Goal: Task Accomplishment & Management: Use online tool/utility

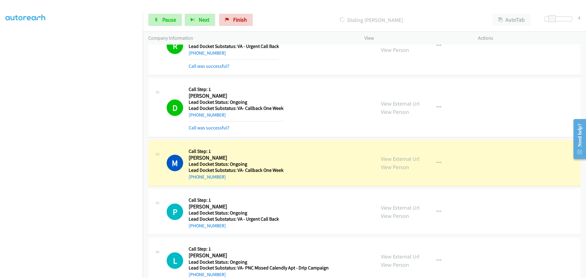
scroll to position [527, 0]
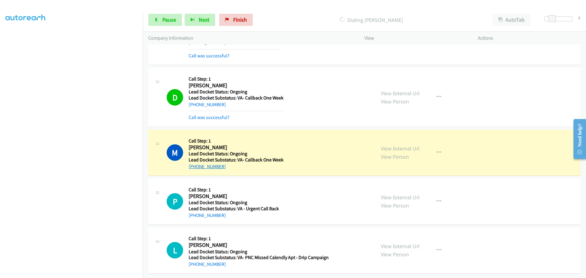
drag, startPoint x: 223, startPoint y: 164, endPoint x: 195, endPoint y: 164, distance: 27.8
click at [195, 164] on div "+1 815-322-3383" at bounding box center [236, 166] width 95 height 7
copy link "815-322-3383"
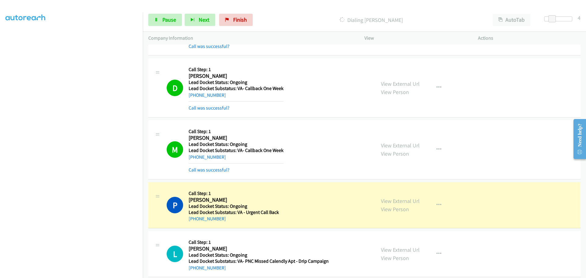
scroll to position [540, 0]
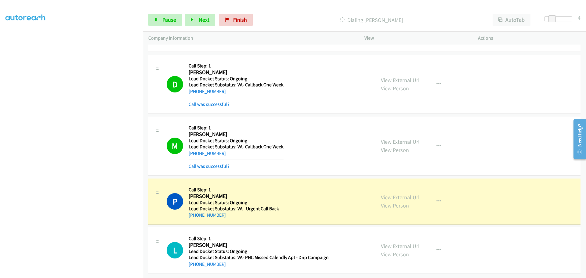
drag, startPoint x: 230, startPoint y: 215, endPoint x: 194, endPoint y: 218, distance: 35.5
click at [194, 218] on div "P Callback Scheduled Call Step: 1 Paul Posney America/Los_Angeles Lead Docket S…" at bounding box center [364, 202] width 432 height 46
copy link "661-271-7838"
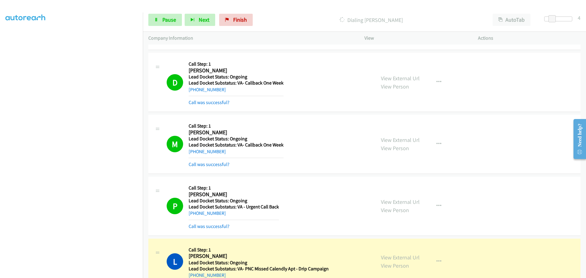
scroll to position [553, 0]
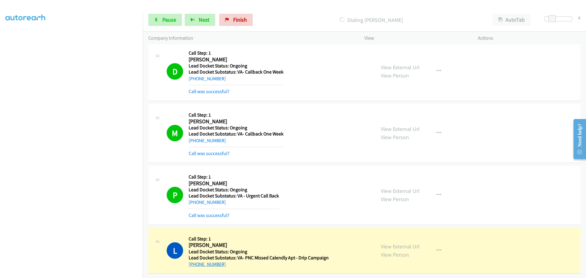
drag, startPoint x: 227, startPoint y: 262, endPoint x: 194, endPoint y: 261, distance: 32.1
click at [194, 261] on div "+1 631-626-4639" at bounding box center [259, 264] width 140 height 7
copy link "631-626-4639"
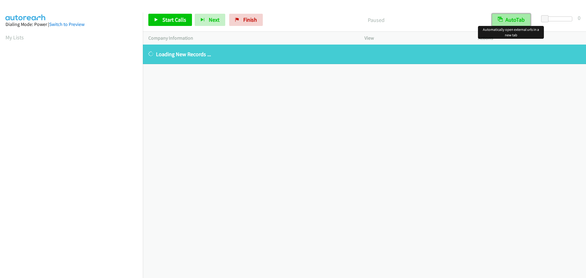
click at [525, 24] on button "AutoTab" at bounding box center [511, 20] width 38 height 12
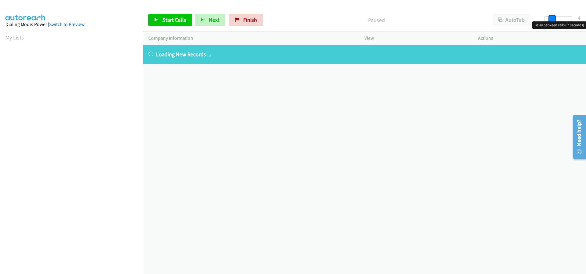
drag, startPoint x: 546, startPoint y: 20, endPoint x: 553, endPoint y: 20, distance: 7.4
click at [553, 20] on span at bounding box center [552, 18] width 7 height 7
drag, startPoint x: 239, startPoint y: 20, endPoint x: 312, endPoint y: 25, distance: 73.1
click at [239, 20] on link "Finish" at bounding box center [246, 20] width 34 height 12
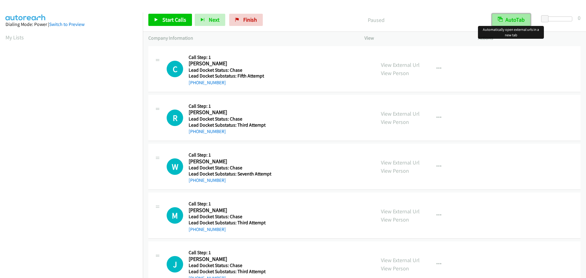
click at [510, 20] on button "AutoTab" at bounding box center [511, 20] width 38 height 12
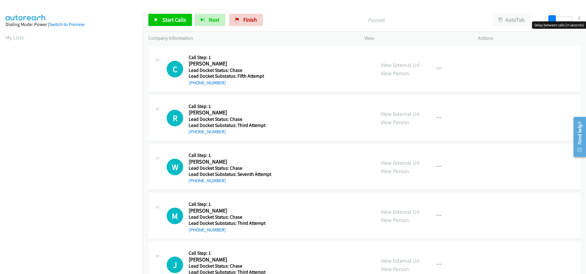
drag, startPoint x: 547, startPoint y: 18, endPoint x: 555, endPoint y: 21, distance: 8.1
click at [555, 21] on span at bounding box center [552, 18] width 7 height 7
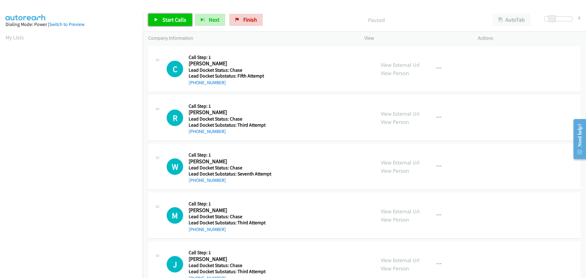
click at [172, 23] on span "Start Calls" at bounding box center [174, 19] width 24 height 7
drag, startPoint x: 227, startPoint y: 86, endPoint x: 194, endPoint y: 86, distance: 33.3
click at [194, 86] on div "+1 612-636-9682" at bounding box center [229, 82] width 81 height 7
copy link "612-636-9682"
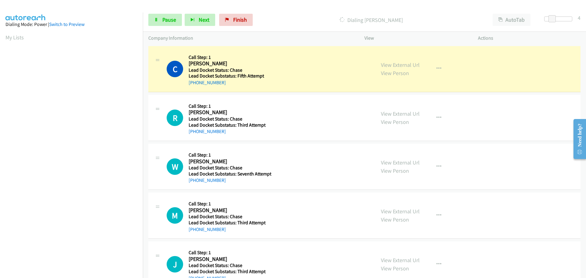
scroll to position [64, 0]
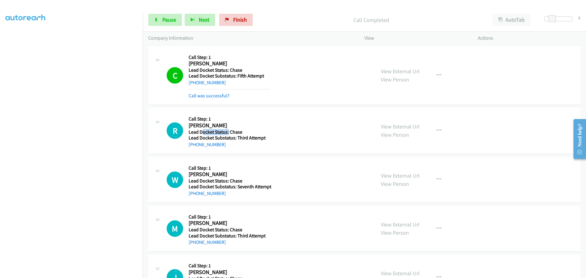
drag, startPoint x: 228, startPoint y: 135, endPoint x: 202, endPoint y: 132, distance: 26.1
click at [202, 132] on div "Callback Scheduled Call Step: 1 Ricky Tjoe America/New_York Lead Docket Status:…" at bounding box center [229, 130] width 81 height 35
drag, startPoint x: 244, startPoint y: 146, endPoint x: 234, endPoint y: 155, distance: 13.0
click at [244, 147] on div "+1 617-412-5688" at bounding box center [229, 144] width 81 height 7
drag, startPoint x: 212, startPoint y: 147, endPoint x: 194, endPoint y: 146, distance: 18.0
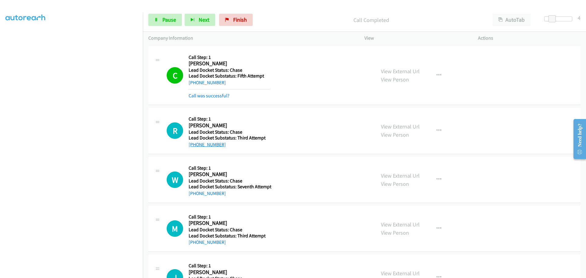
click at [194, 146] on div "+1 617-412-5688" at bounding box center [229, 144] width 81 height 7
copy link "617-412-5688"
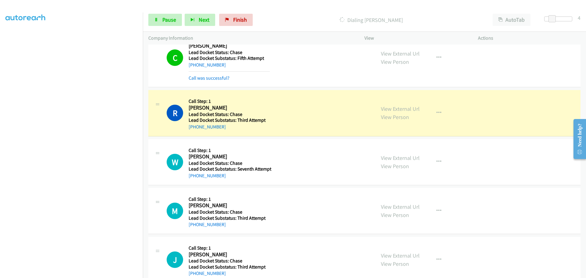
scroll to position [32, 0]
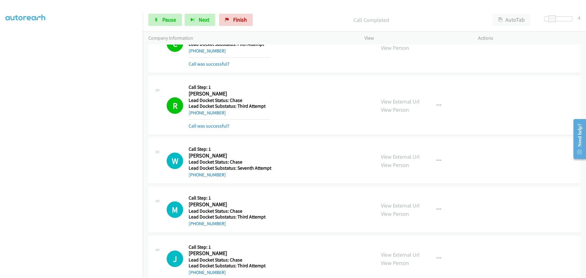
drag, startPoint x: 222, startPoint y: 176, endPoint x: 194, endPoint y: 179, distance: 28.0
click at [194, 179] on div "W Callback Scheduled Call Step: 1 Wanda Smith America/Chicago Lead Docket Statu…" at bounding box center [364, 161] width 432 height 46
copy link "316-558-6359"
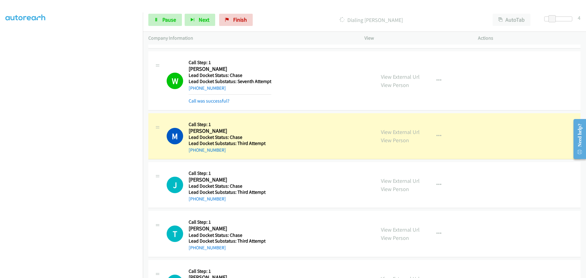
scroll to position [154, 0]
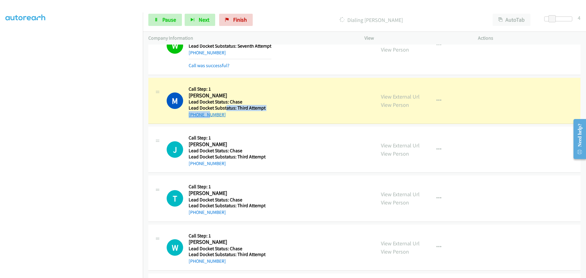
drag, startPoint x: 225, startPoint y: 111, endPoint x: 206, endPoint y: 113, distance: 19.0
click at [205, 113] on div "Callback Scheduled Call Step: 1 Michael Wilson America/New_York Lead Docket Sta…" at bounding box center [229, 100] width 81 height 35
click at [251, 126] on td "J Callback Scheduled Call Step: 1 James Todd America/New_York Lead Docket Statu…" at bounding box center [364, 149] width 443 height 49
drag, startPoint x: 229, startPoint y: 116, endPoint x: 194, endPoint y: 118, distance: 34.9
click at [194, 118] on div "M Callback Scheduled Call Step: 1 Michael Wilson America/New_York Lead Docket S…" at bounding box center [364, 101] width 432 height 46
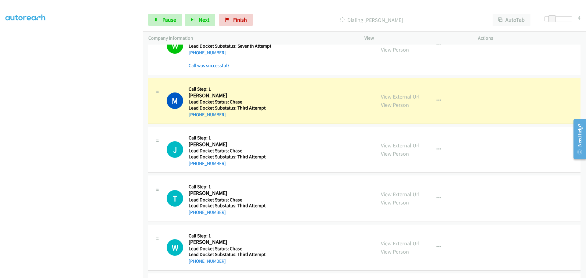
copy link "484-221-4647"
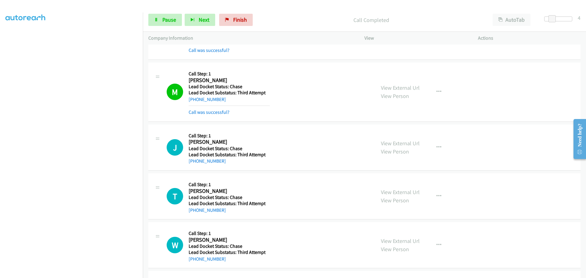
scroll to position [184, 0]
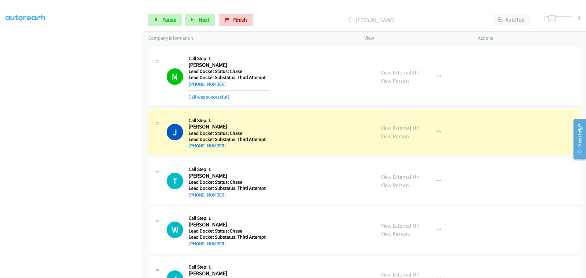
drag, startPoint x: 226, startPoint y: 149, endPoint x: 194, endPoint y: 147, distance: 31.8
click at [194, 147] on div "+1 330-417-9282" at bounding box center [229, 145] width 81 height 7
copy link "330-417-9282"
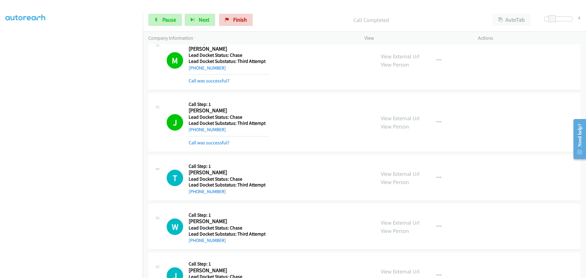
scroll to position [230, 0]
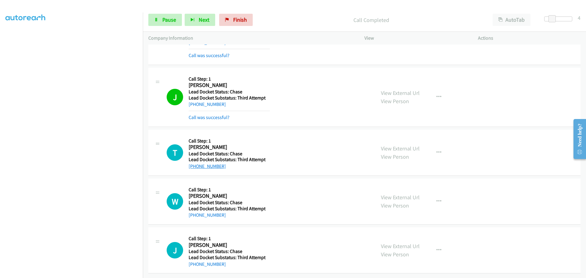
drag, startPoint x: 225, startPoint y: 164, endPoint x: 195, endPoint y: 162, distance: 30.6
click at [195, 163] on div "+1 919-824-7331" at bounding box center [227, 166] width 77 height 7
copy link "919-824-7331"
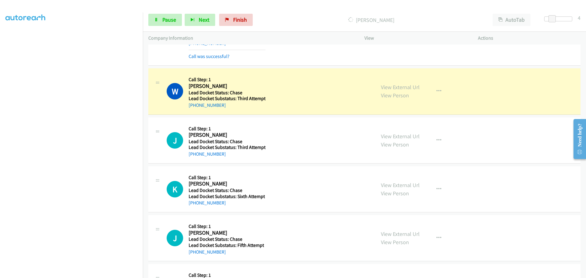
scroll to position [383, 0]
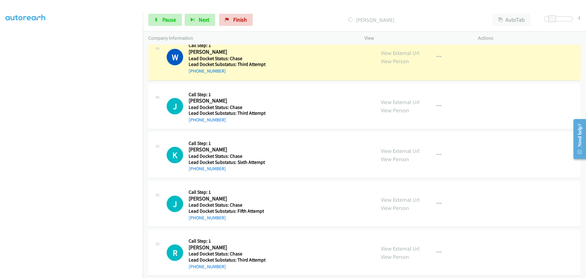
drag, startPoint x: 225, startPoint y: 74, endPoint x: 195, endPoint y: 74, distance: 30.2
click at [195, 74] on div "W Callback Scheduled Call Step: 1 William J. Murray Jr. America/New_York Lead D…" at bounding box center [364, 57] width 432 height 46
copy link "336-420-7453"
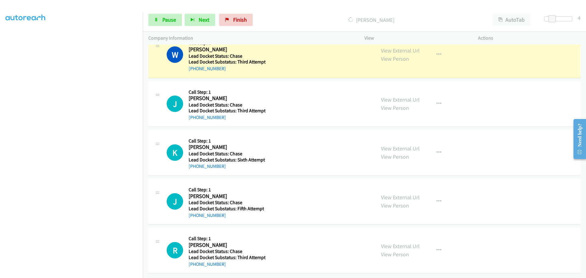
scroll to position [390, 0]
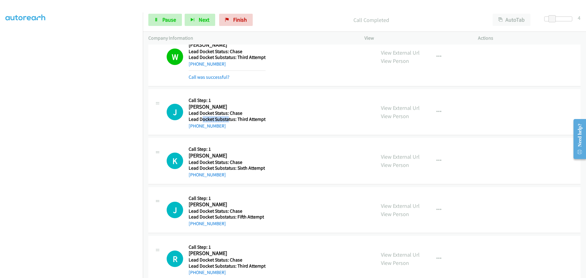
drag, startPoint x: 227, startPoint y: 117, endPoint x: 202, endPoint y: 121, distance: 25.3
click at [202, 121] on h5 "Lead Docket Substatus: Third Attempt" at bounding box center [227, 119] width 77 height 6
click at [238, 125] on div "+1 217-497-3267" at bounding box center [227, 125] width 77 height 7
drag, startPoint x: 218, startPoint y: 128, endPoint x: 194, endPoint y: 129, distance: 23.6
click at [194, 129] on div "+1 217-497-3267" at bounding box center [227, 125] width 77 height 7
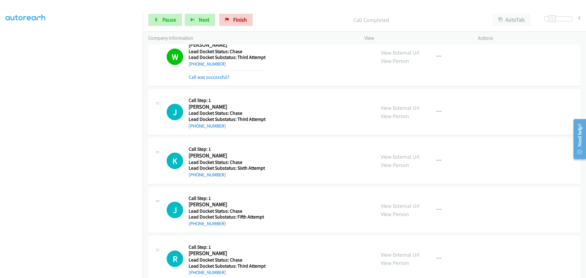
copy link "217-497-3267"
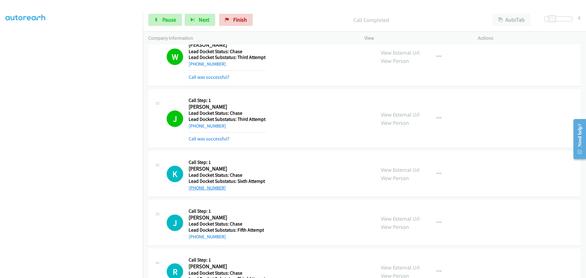
drag, startPoint x: 229, startPoint y: 189, endPoint x: 195, endPoint y: 186, distance: 34.1
click at [195, 186] on div "+1 330-417-9224" at bounding box center [227, 187] width 76 height 7
copy link "330-417-9224"
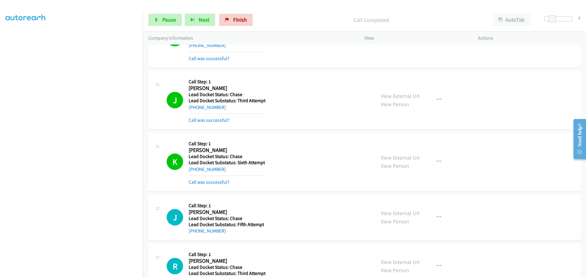
scroll to position [429, 0]
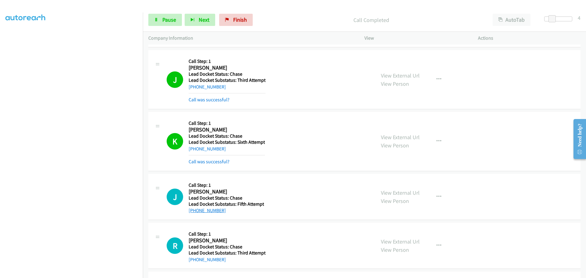
drag, startPoint x: 225, startPoint y: 212, endPoint x: 194, endPoint y: 212, distance: 30.8
click at [194, 212] on div "+1 512-809-7007" at bounding box center [226, 210] width 75 height 7
copy link "512-809-7007"
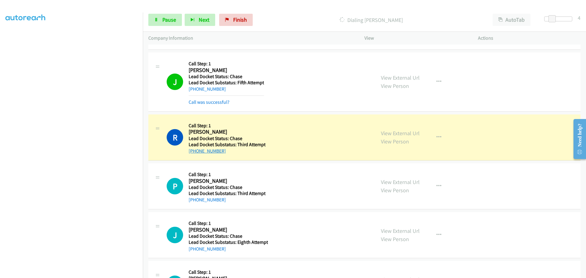
scroll to position [551, 0]
drag, startPoint x: 224, startPoint y: 150, endPoint x: 194, endPoint y: 151, distance: 30.6
click at [194, 151] on div "+1 757-236-2163" at bounding box center [227, 150] width 77 height 7
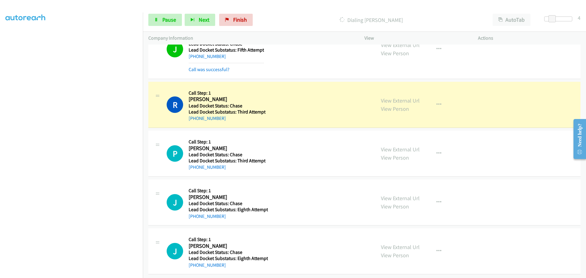
scroll to position [589, 0]
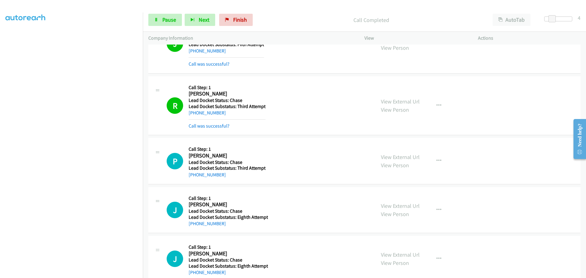
drag, startPoint x: 223, startPoint y: 164, endPoint x: 194, endPoint y: 178, distance: 32.8
click at [194, 178] on div "+1 937-559-6789" at bounding box center [227, 174] width 77 height 7
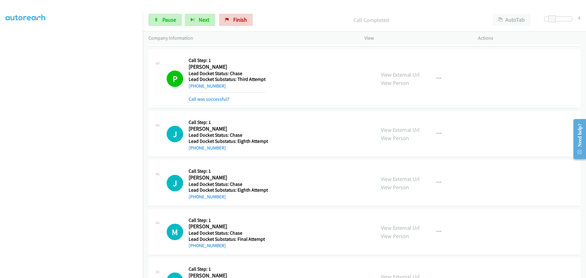
scroll to position [711, 0]
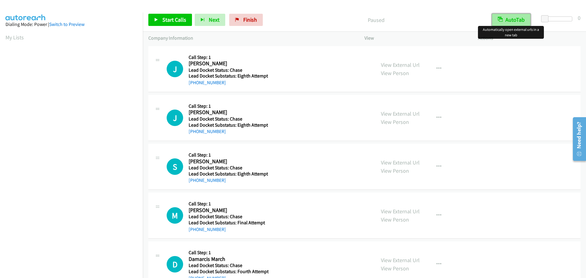
click at [521, 22] on button "AutoTab" at bounding box center [511, 20] width 38 height 12
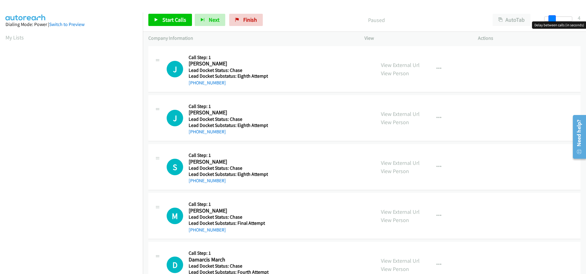
drag, startPoint x: 544, startPoint y: 20, endPoint x: 552, endPoint y: 20, distance: 7.4
click at [552, 20] on span at bounding box center [552, 18] width 7 height 7
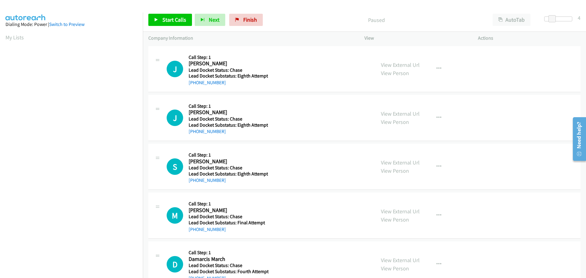
scroll to position [64, 0]
click at [167, 22] on span "Start Calls" at bounding box center [174, 19] width 24 height 7
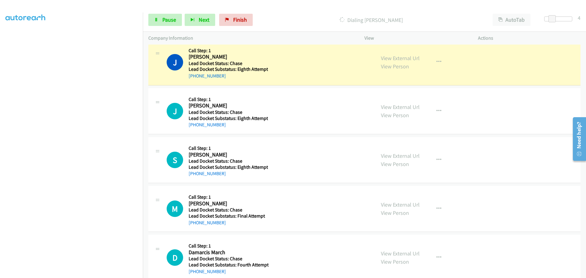
scroll to position [0, 0]
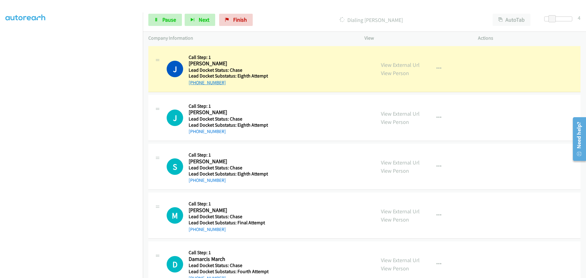
drag, startPoint x: 226, startPoint y: 84, endPoint x: 195, endPoint y: 85, distance: 30.5
click at [195, 85] on div "+1 207-217-7412" at bounding box center [228, 82] width 79 height 7
copy link "207-217-7412"
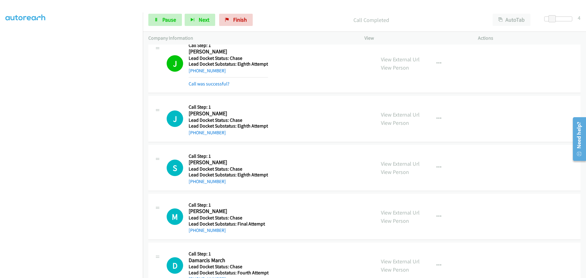
scroll to position [1, 0]
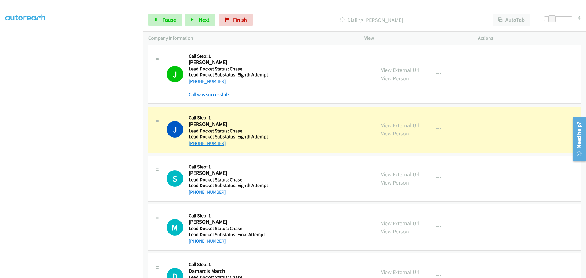
drag, startPoint x: 225, startPoint y: 145, endPoint x: 195, endPoint y: 143, distance: 30.3
click at [195, 143] on div "+1 410-430-3209" at bounding box center [228, 143] width 79 height 7
copy link "410-430-3209"
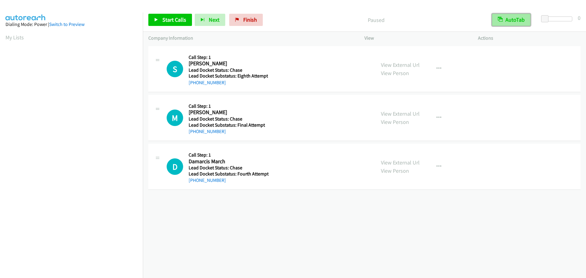
click at [529, 16] on button "AutoTab" at bounding box center [511, 20] width 38 height 12
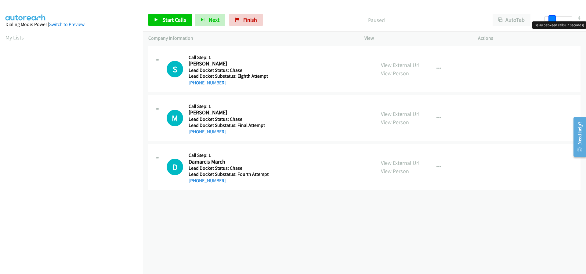
drag, startPoint x: 545, startPoint y: 17, endPoint x: 552, endPoint y: 19, distance: 7.0
click at [552, 19] on span at bounding box center [552, 18] width 7 height 7
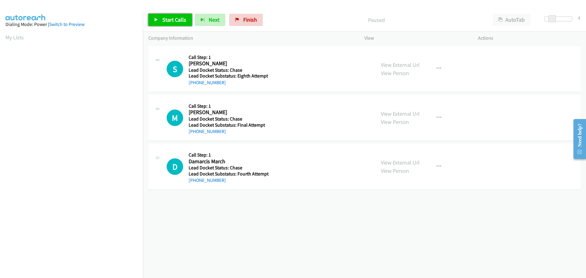
click at [172, 16] on link "Start Calls" at bounding box center [170, 20] width 44 height 12
drag, startPoint x: 223, startPoint y: 85, endPoint x: 194, endPoint y: 86, distance: 29.6
click at [194, 86] on div "S Callback Scheduled Call Step: 1 [PERSON_NAME] America/New_York Lead Docket St…" at bounding box center [364, 69] width 432 height 46
copy link "[PHONE_NUMBER]"
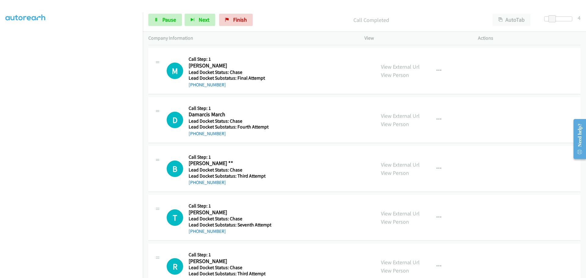
scroll to position [50, 0]
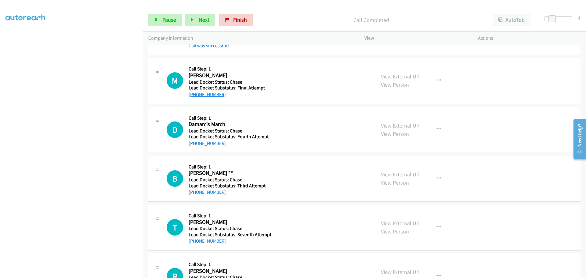
drag, startPoint x: 232, startPoint y: 93, endPoint x: 194, endPoint y: 96, distance: 37.6
click at [194, 96] on div "+1 412-913-9784" at bounding box center [228, 94] width 78 height 7
copy link "412-913-9784"
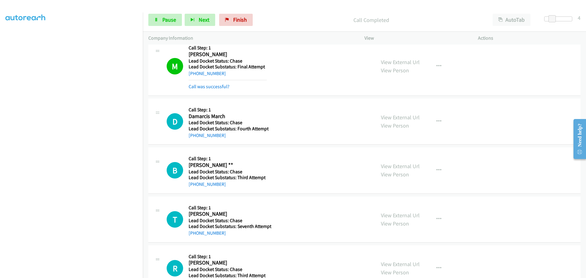
scroll to position [81, 0]
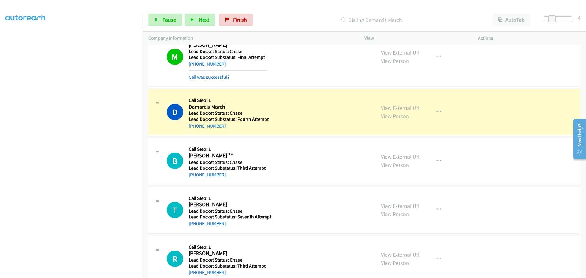
drag, startPoint x: 226, startPoint y: 126, endPoint x: 194, endPoint y: 129, distance: 31.9
click at [194, 129] on div "+1 713-715-9400" at bounding box center [229, 125] width 80 height 7
copy link "713-715-9400"
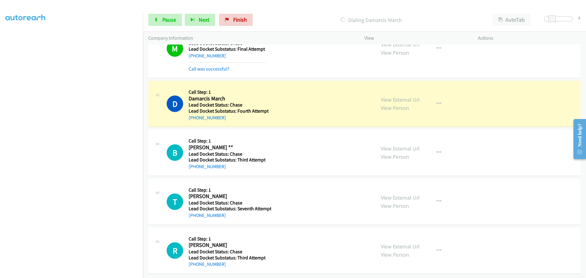
scroll to position [93, 0]
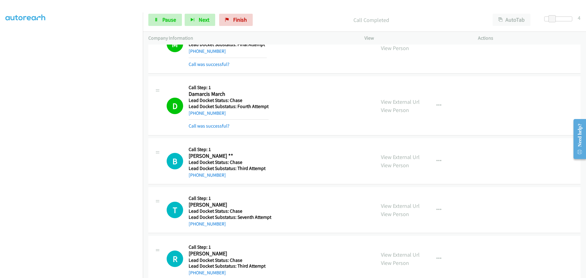
drag, startPoint x: 227, startPoint y: 161, endPoint x: 194, endPoint y: 165, distance: 32.3
click at [194, 165] on div "Callback Scheduled Call Step: 1 Bob ** America/Chicago Lead Docket Status: Chas…" at bounding box center [227, 161] width 77 height 35
click at [227, 175] on div "+1 662-772-0602" at bounding box center [227, 175] width 77 height 7
drag, startPoint x: 227, startPoint y: 176, endPoint x: 197, endPoint y: 176, distance: 29.9
click at [194, 177] on div "+1 662-772-0602" at bounding box center [227, 175] width 77 height 7
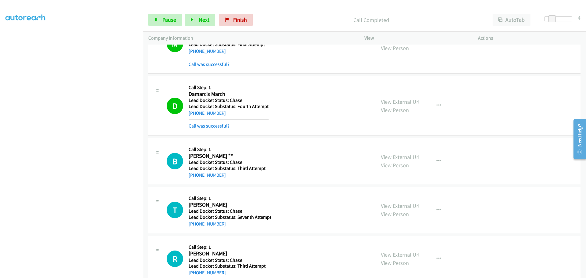
copy link "662-772-0602"
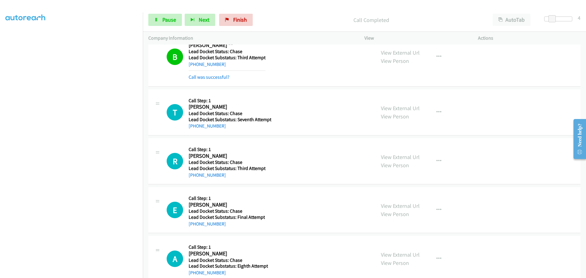
scroll to position [242, 0]
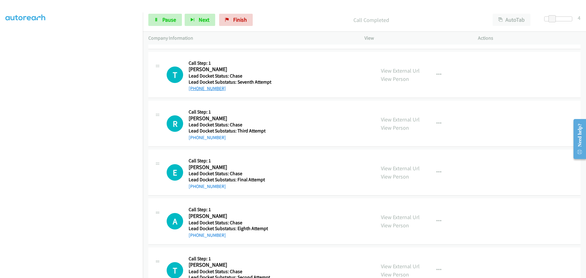
drag, startPoint x: 229, startPoint y: 89, endPoint x: 195, endPoint y: 88, distance: 33.6
click at [195, 88] on div "+1 864-723-3087" at bounding box center [230, 88] width 83 height 7
copy link "864-723-3087"
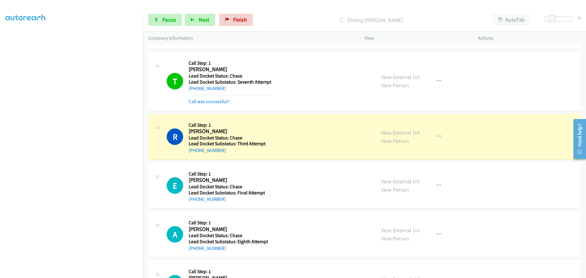
scroll to position [64, 0]
drag, startPoint x: 224, startPoint y: 149, endPoint x: 195, endPoint y: 152, distance: 28.9
click at [195, 152] on div "+1 501-823-7955" at bounding box center [227, 150] width 77 height 7
copy link "501-823-7955"
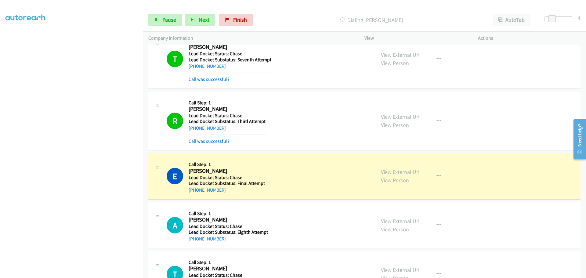
scroll to position [292, 0]
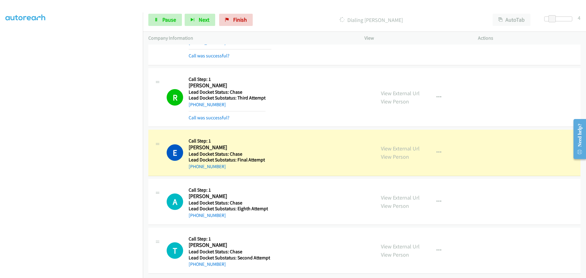
drag, startPoint x: 223, startPoint y: 164, endPoint x: 194, endPoint y: 165, distance: 29.3
click at [194, 165] on div "+1 406-440-4054" at bounding box center [227, 166] width 76 height 7
copy link "406-440-4054"
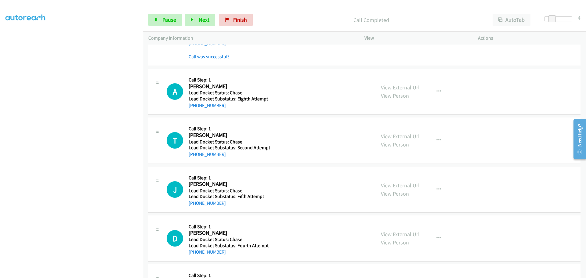
scroll to position [414, 0]
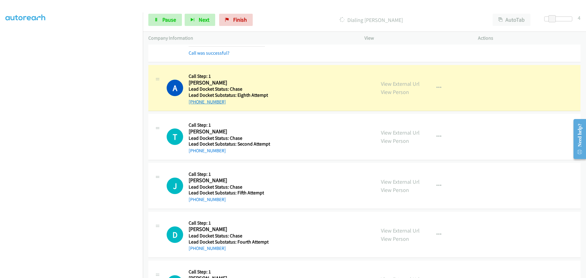
drag, startPoint x: 228, startPoint y: 103, endPoint x: 194, endPoint y: 102, distance: 33.6
click at [194, 102] on div "+1 786-512-0946" at bounding box center [228, 101] width 79 height 7
copy link "786-512-0946"
drag, startPoint x: 222, startPoint y: 154, endPoint x: 194, endPoint y: 150, distance: 28.6
click at [194, 150] on div "+1 319-530-4037" at bounding box center [230, 150] width 82 height 7
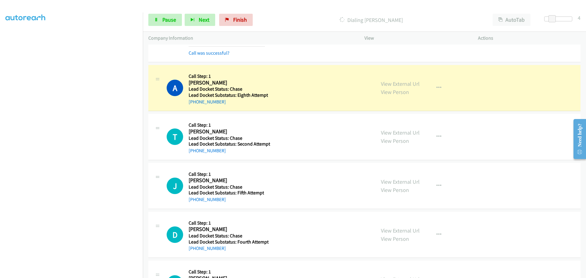
copy link "319-530-4037"
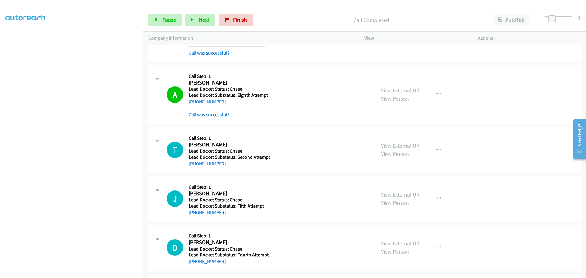
click at [227, 164] on div "+1 319-530-4037" at bounding box center [230, 163] width 82 height 7
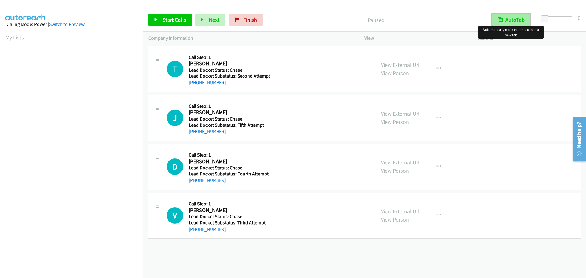
click at [518, 16] on button "AutoTab" at bounding box center [511, 20] width 38 height 12
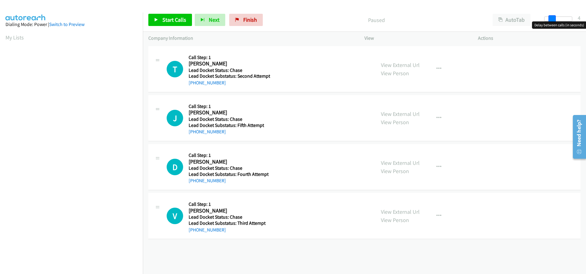
drag, startPoint x: 545, startPoint y: 20, endPoint x: 552, endPoint y: 20, distance: 6.4
click at [552, 20] on span at bounding box center [552, 18] width 7 height 7
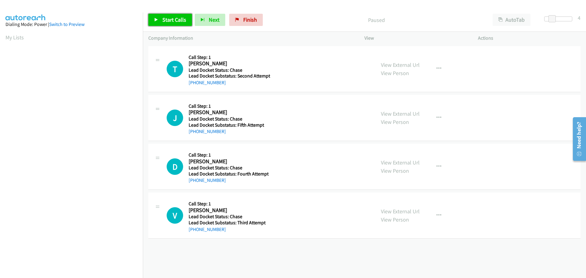
click at [179, 19] on span "Start Calls" at bounding box center [174, 19] width 24 height 7
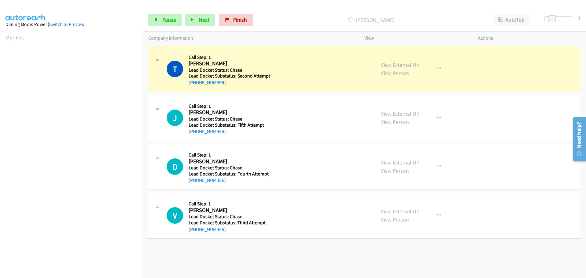
scroll to position [64, 0]
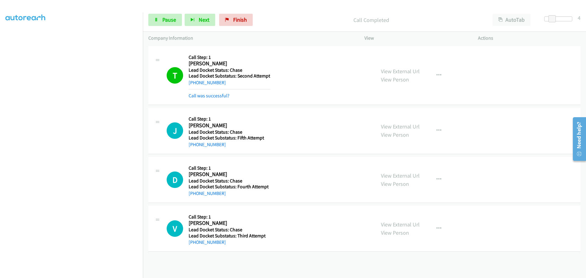
drag, startPoint x: 224, startPoint y: 145, endPoint x: 195, endPoint y: 141, distance: 29.0
click at [195, 141] on div "+1 920-242-5600" at bounding box center [229, 144] width 80 height 7
copy link "920-242-5600"
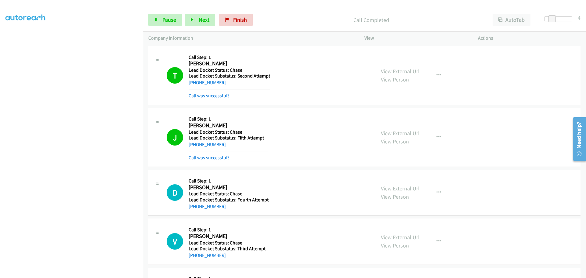
drag, startPoint x: 226, startPoint y: 199, endPoint x: 192, endPoint y: 214, distance: 37.2
click at [192, 214] on div "D Callback Scheduled Call Step: 1 Donald Wesp America/New_York Lead Docket Stat…" at bounding box center [364, 193] width 432 height 46
copy link "585-414-6172"
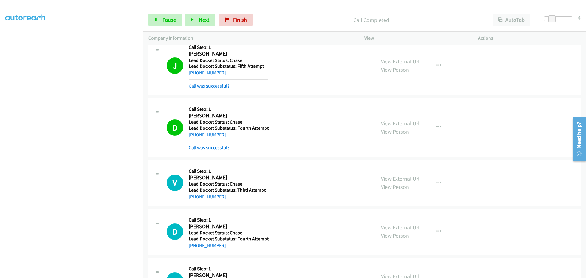
scroll to position [92, 0]
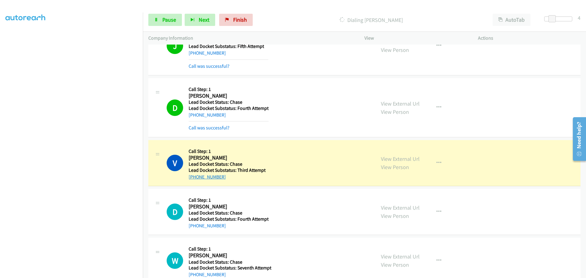
drag, startPoint x: 225, startPoint y: 178, endPoint x: 195, endPoint y: 176, distance: 30.3
click at [195, 176] on div "+1 484-632-1337" at bounding box center [229, 176] width 80 height 7
click at [442, 239] on div "W Callback Scheduled Call Step: 1 William Best America/New_York Lead Docket Sta…" at bounding box center [364, 261] width 432 height 46
click at [231, 181] on div "V Callback Scheduled Call Step: 1 Valerye Griffin America/New_York Lead Docket …" at bounding box center [364, 163] width 432 height 46
drag, startPoint x: 221, startPoint y: 177, endPoint x: 195, endPoint y: 177, distance: 25.6
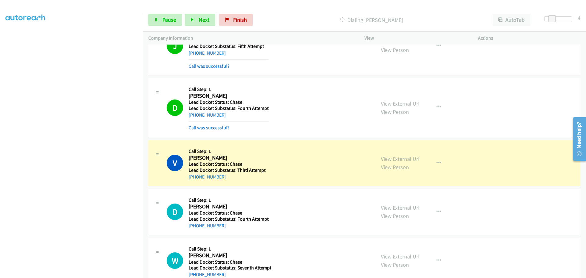
click at [195, 177] on div "+1 484-632-1337" at bounding box center [229, 176] width 80 height 7
copy link "484-632-1337"
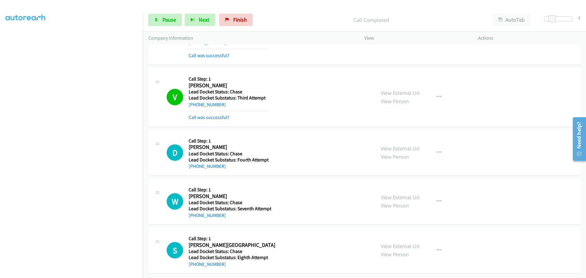
scroll to position [169, 0]
drag, startPoint x: 220, startPoint y: 164, endPoint x: 195, endPoint y: 164, distance: 25.6
click at [195, 164] on div "+1 432-352-4134" at bounding box center [229, 166] width 80 height 7
copy link "432-352-4134"
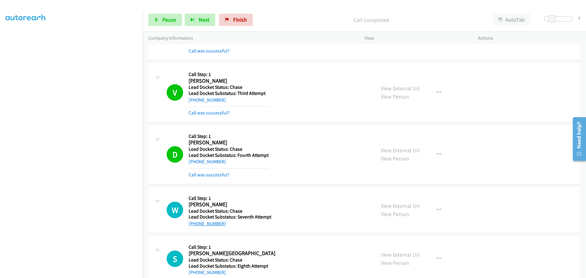
drag, startPoint x: 225, startPoint y: 214, endPoint x: 194, endPoint y: 223, distance: 32.3
click at [194, 223] on div "+1 765-299-7474" at bounding box center [230, 223] width 83 height 7
copy link "765-299-7474"
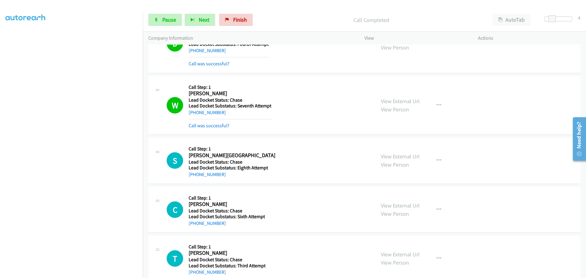
scroll to position [291, 0]
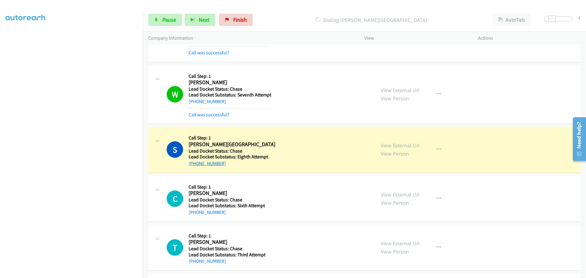
drag, startPoint x: 221, startPoint y: 166, endPoint x: 194, endPoint y: 165, distance: 26.9
click at [194, 165] on div "+1 773-960-0440" at bounding box center [232, 163] width 87 height 7
copy link "773-960-0440"
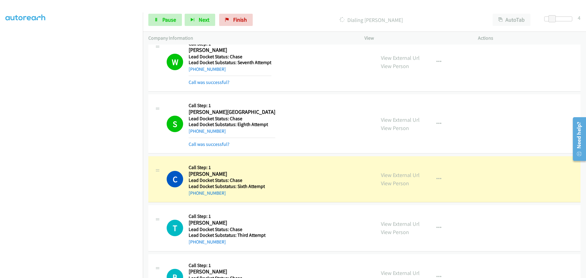
scroll to position [354, 0]
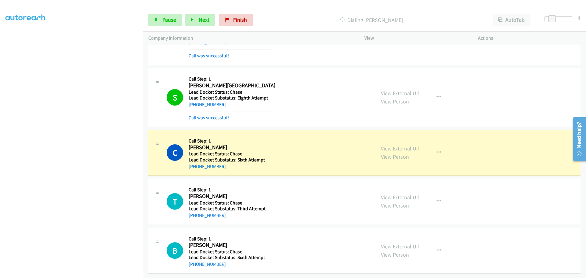
drag, startPoint x: 230, startPoint y: 164, endPoint x: 195, endPoint y: 166, distance: 34.8
click at [195, 166] on div "C Callback Scheduled Call Step: 1 Cuauhtemoc Barron America/Chicago Lead Docket…" at bounding box center [364, 153] width 432 height 46
copy link "815-440-5566"
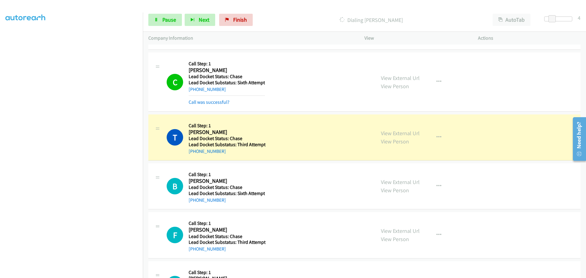
scroll to position [476, 0]
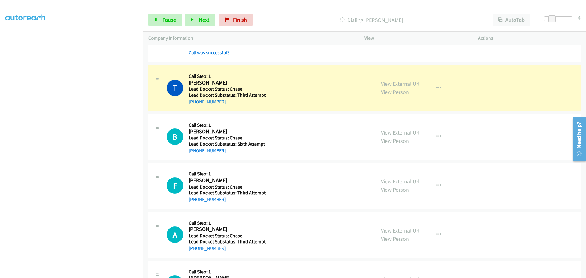
drag, startPoint x: 224, startPoint y: 105, endPoint x: 194, endPoint y: 108, distance: 29.4
click at [194, 108] on div "T Callback Scheduled Call Step: 1 Tina Robinon America/Chicago Lead Docket Stat…" at bounding box center [364, 88] width 432 height 46
copy link "314-882-7077"
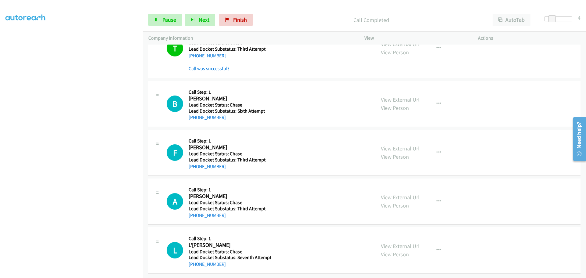
scroll to position [527, 0]
drag, startPoint x: 226, startPoint y: 114, endPoint x: 192, endPoint y: 117, distance: 33.3
click at [192, 117] on div "B Callback Scheduled Call Step: 1 Blake Wheeler America/Chicago Lead Docket Sta…" at bounding box center [364, 104] width 432 height 46
copy link "210-854-4073"
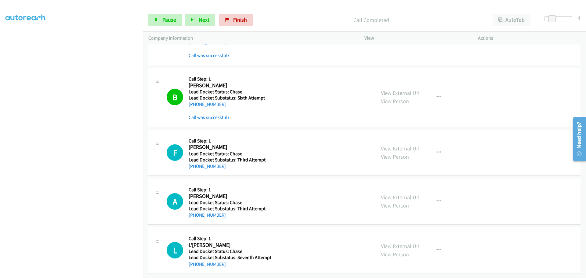
scroll to position [540, 0]
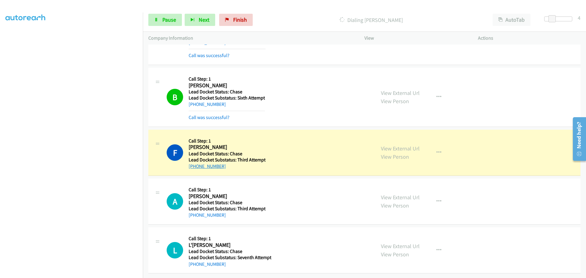
drag, startPoint x: 221, startPoint y: 164, endPoint x: 195, endPoint y: 162, distance: 25.7
click at [195, 163] on div "+1 208-803-9021" at bounding box center [227, 166] width 77 height 7
copy link "208-803-9021"
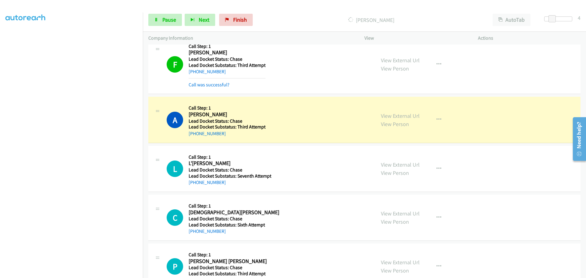
scroll to position [632, 0]
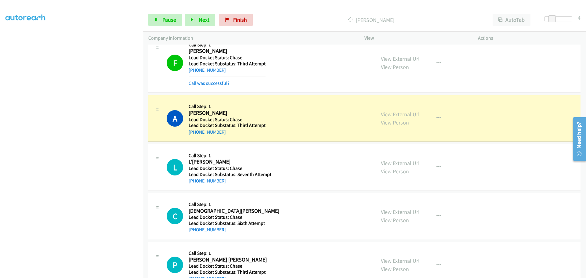
drag, startPoint x: 224, startPoint y: 132, endPoint x: 196, endPoint y: 132, distance: 28.4
click at [196, 132] on div "+1 801-573-8900" at bounding box center [227, 132] width 77 height 7
click at [243, 131] on div "+1 801-573-8900" at bounding box center [227, 132] width 77 height 7
click at [230, 134] on div "+1 801-573-8900" at bounding box center [227, 132] width 77 height 7
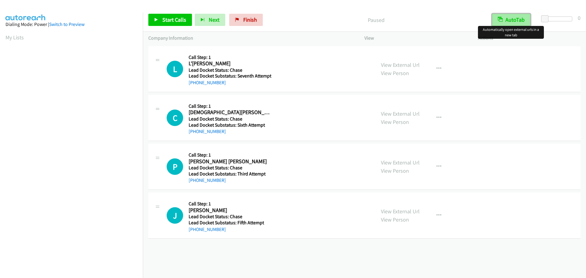
click at [507, 19] on button "AutoTab" at bounding box center [511, 20] width 38 height 12
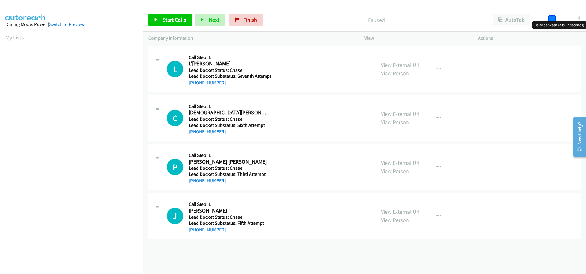
drag, startPoint x: 543, startPoint y: 19, endPoint x: 549, endPoint y: 19, distance: 6.4
click at [549, 19] on span at bounding box center [552, 18] width 7 height 7
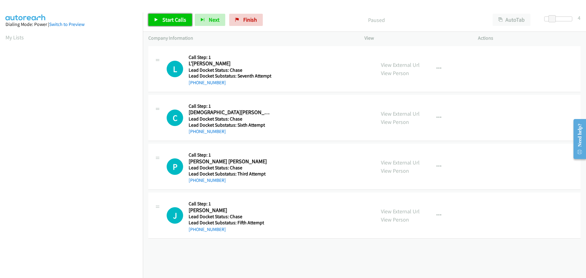
click at [170, 20] on span "Start Calls" at bounding box center [174, 19] width 24 height 7
drag, startPoint x: 226, startPoint y: 86, endPoint x: 194, endPoint y: 87, distance: 31.2
click at [194, 87] on div "L Callback Scheduled Call Step: 1 L'[PERSON_NAME] America/Los_Angeles Lead Dock…" at bounding box center [364, 69] width 432 height 46
copy link "[PHONE_NUMBER]"
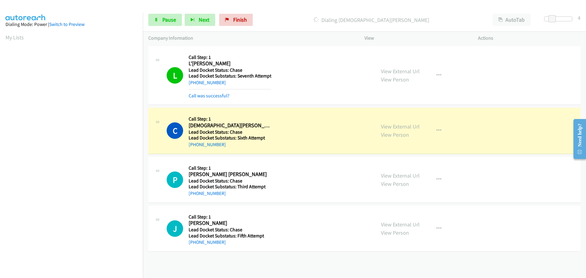
scroll to position [64, 0]
drag, startPoint x: 225, startPoint y: 145, endPoint x: 194, endPoint y: 147, distance: 30.9
click at [194, 147] on div "[PHONE_NUMBER]" at bounding box center [229, 144] width 81 height 7
copy link "[PHONE_NUMBER]"
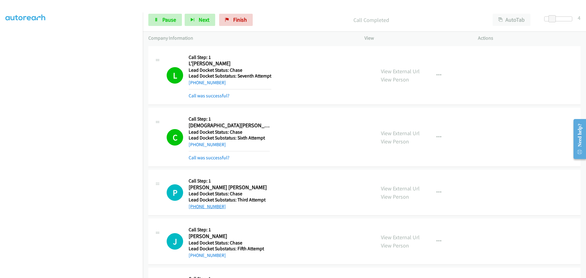
drag, startPoint x: 217, startPoint y: 205, endPoint x: 194, endPoint y: 205, distance: 22.6
click at [194, 205] on div "[PHONE_NUMBER]" at bounding box center [229, 206] width 81 height 7
copy link "[PHONE_NUMBER]"
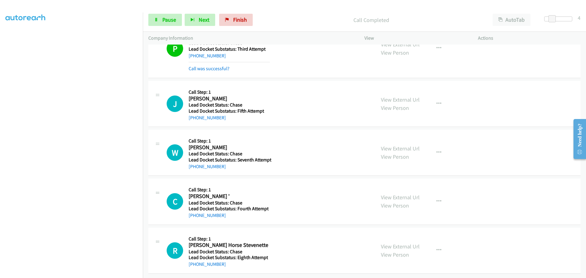
scroll to position [155, 0]
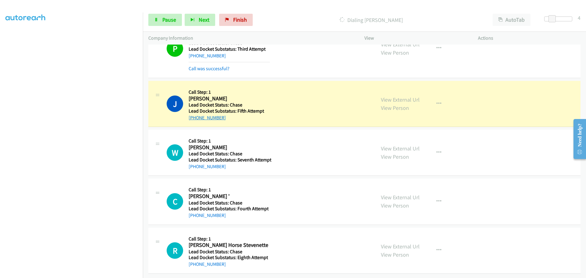
drag, startPoint x: 229, startPoint y: 113, endPoint x: 195, endPoint y: 111, distance: 34.3
click at [195, 114] on div "[PHONE_NUMBER]" at bounding box center [229, 117] width 81 height 7
copy link "[PHONE_NUMBER]"
drag, startPoint x: 226, startPoint y: 163, endPoint x: 194, endPoint y: 165, distance: 32.4
click at [194, 165] on div "Callback Scheduled Call Step: 1 Wayne Larson America/Chicago Lead Docket Status…" at bounding box center [230, 152] width 83 height 35
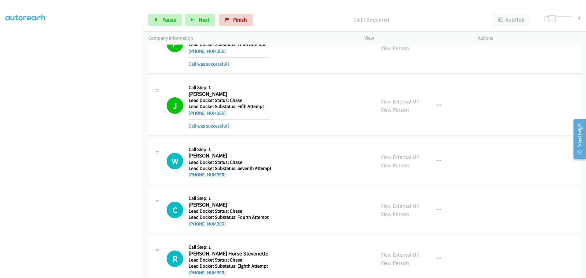
copy div "ad Docket Status: Chase Lead Docket Substatus: Seventh Attempt +1 817-980-6449"
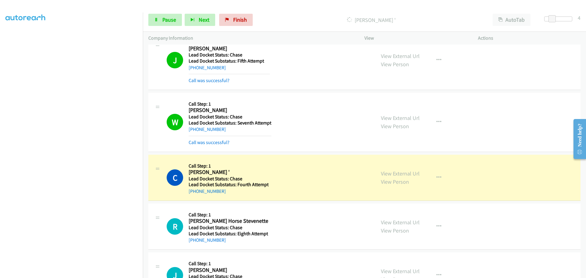
scroll to position [247, 0]
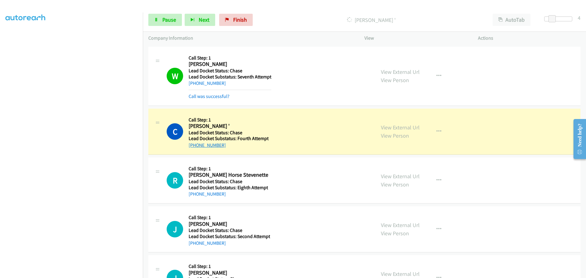
drag, startPoint x: 224, startPoint y: 148, endPoint x: 195, endPoint y: 147, distance: 29.6
click at [195, 147] on div "+1 409-258-8328" at bounding box center [229, 145] width 80 height 7
copy link "409-258-8328"
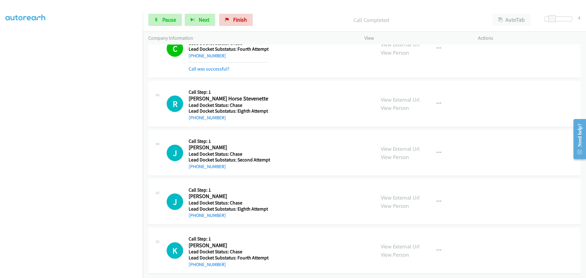
scroll to position [341, 0]
drag, startPoint x: 219, startPoint y: 114, endPoint x: 194, endPoint y: 114, distance: 25.0
click at [194, 114] on div "[PHONE_NUMBER]" at bounding box center [229, 117] width 80 height 7
copy link "509-505-8870"
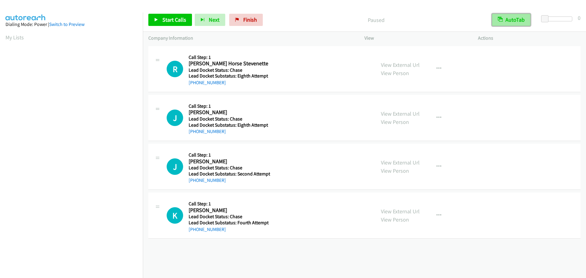
click at [524, 23] on button "AutoTab" at bounding box center [511, 20] width 38 height 12
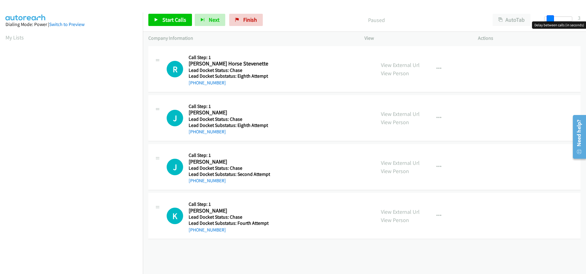
drag, startPoint x: 546, startPoint y: 18, endPoint x: 552, endPoint y: 18, distance: 6.7
click at [552, 18] on span at bounding box center [550, 18] width 7 height 7
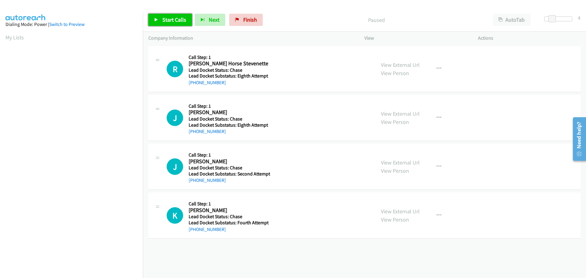
click at [176, 17] on span "Start Calls" at bounding box center [174, 19] width 24 height 7
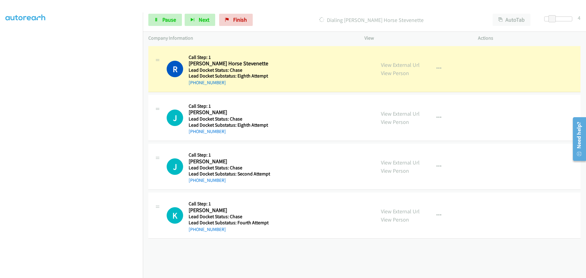
scroll to position [64, 0]
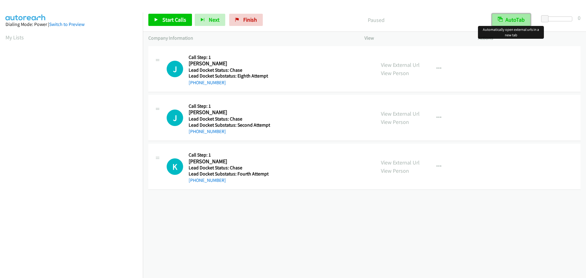
click at [505, 24] on button "AutoTab" at bounding box center [511, 20] width 38 height 12
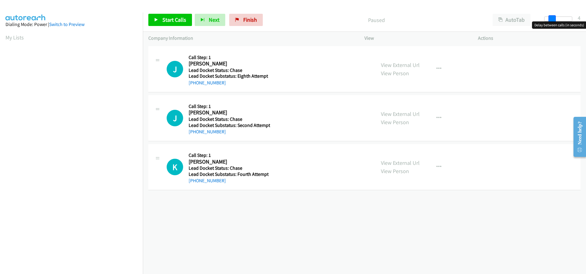
drag, startPoint x: 548, startPoint y: 19, endPoint x: 555, endPoint y: 20, distance: 6.8
click at [555, 20] on span at bounding box center [552, 18] width 7 height 7
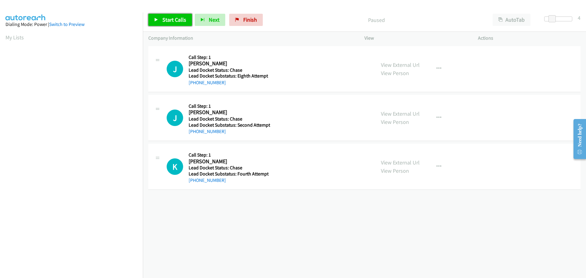
click at [176, 18] on span "Start Calls" at bounding box center [174, 19] width 24 height 7
drag, startPoint x: 223, startPoint y: 86, endPoint x: 195, endPoint y: 85, distance: 28.4
click at [195, 85] on div "+1 704-417-2398" at bounding box center [229, 82] width 80 height 7
copy link "704-417-2398"
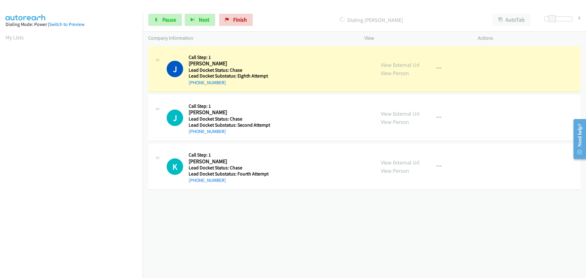
scroll to position [64, 0]
drag, startPoint x: 226, startPoint y: 135, endPoint x: 195, endPoint y: 135, distance: 30.5
click at [195, 135] on div "J Callback Scheduled Call Step: 1 John Brown America/New_York Lead Docket Statu…" at bounding box center [364, 118] width 432 height 46
copy link "315-518-3331"
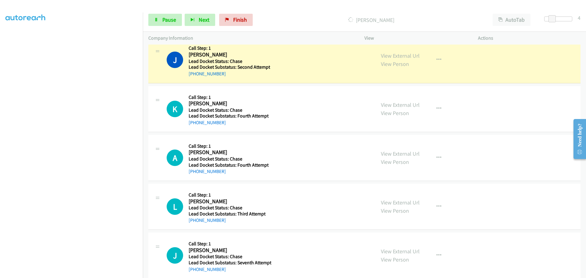
scroll to position [81, 0]
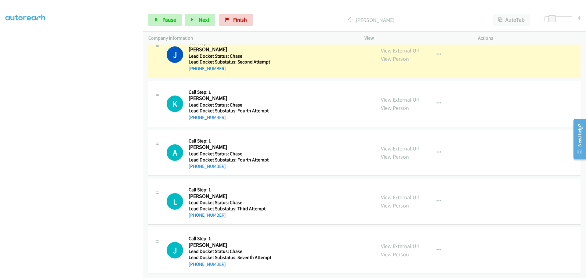
drag, startPoint x: 223, startPoint y: 116, endPoint x: 195, endPoint y: 117, distance: 28.4
click at [195, 117] on div "K Callback Scheduled Call Step: 1 Kevin Gonzalez America/New_York Lead Docket S…" at bounding box center [364, 104] width 432 height 46
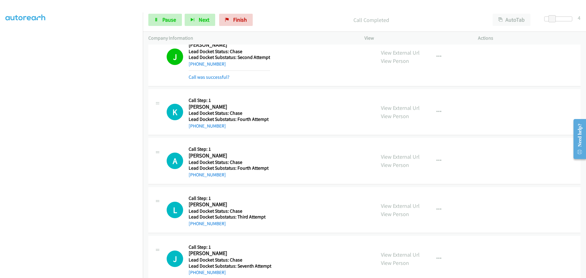
copy link "929-255-5834"
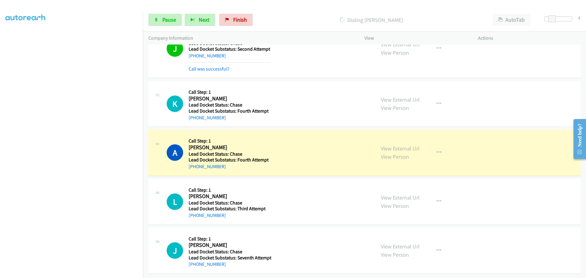
scroll to position [93, 0]
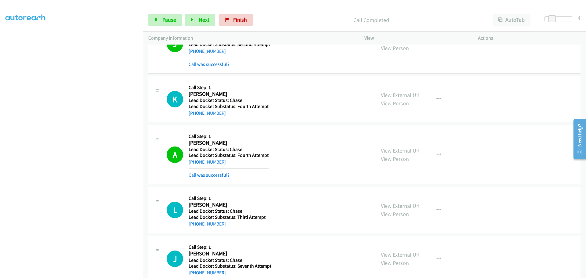
drag, startPoint x: 223, startPoint y: 167, endPoint x: 195, endPoint y: 167, distance: 28.7
click at [195, 167] on div "A Callback Scheduled Call Step: 1 Abraham Santamaria America/New_York Lead Dock…" at bounding box center [364, 154] width 432 height 59
click at [224, 183] on div "A Callback Scheduled Call Step: 1 Abraham Santamaria America/New_York Lead Dock…" at bounding box center [364, 154] width 432 height 59
drag, startPoint x: 221, startPoint y: 161, endPoint x: 193, endPoint y: 162, distance: 28.1
click at [193, 162] on div "+1 347-415-2246" at bounding box center [229, 161] width 80 height 7
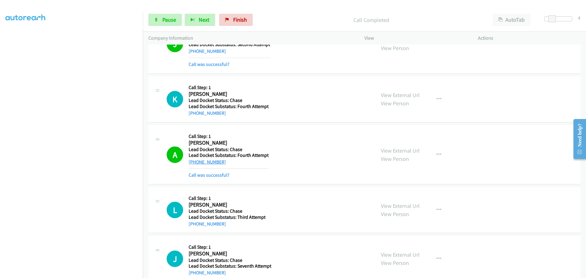
copy link "347-415-2246"
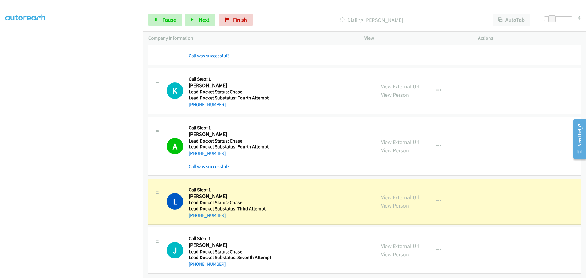
scroll to position [107, 0]
drag, startPoint x: 230, startPoint y: 212, endPoint x: 195, endPoint y: 212, distance: 34.8
click at [195, 212] on div "+1 262-758-0056" at bounding box center [227, 215] width 77 height 7
copy link "262-758-0056"
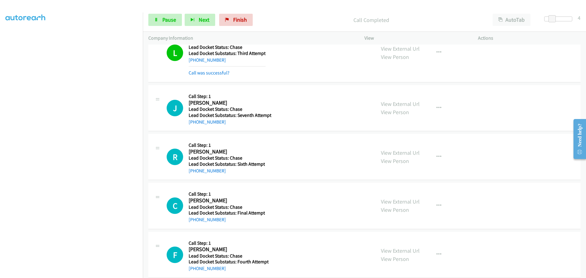
scroll to position [259, 0]
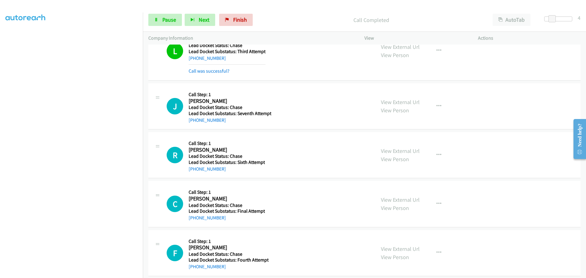
drag, startPoint x: 224, startPoint y: 119, endPoint x: 195, endPoint y: 127, distance: 30.7
click at [195, 127] on div "J Callback Scheduled Call Step: 1 Jermirra Burley America/New_York Lead Docket …" at bounding box center [364, 106] width 432 height 46
copy link "443-596-4672"
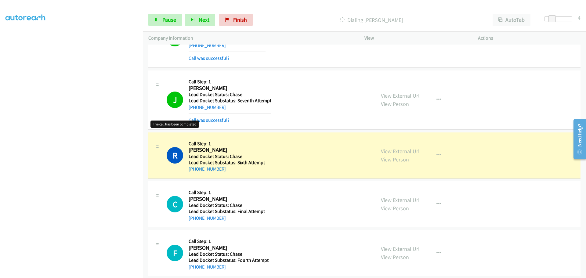
scroll to position [279, 0]
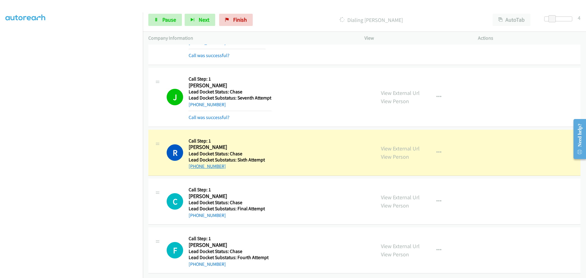
drag, startPoint x: 221, startPoint y: 161, endPoint x: 194, endPoint y: 162, distance: 27.2
click at [194, 163] on div "+1 661-440-2000" at bounding box center [227, 166] width 76 height 7
copy link "661-440-2000"
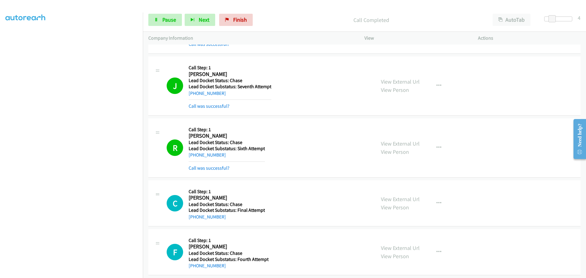
scroll to position [292, 0]
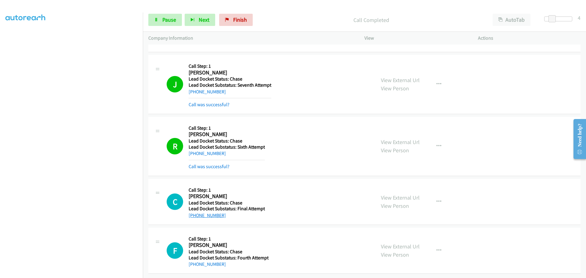
drag, startPoint x: 227, startPoint y: 215, endPoint x: 195, endPoint y: 212, distance: 32.1
click at [195, 212] on div "C Callback Scheduled Call Step: 1 Christopher Carter America/Chicago Lead Docke…" at bounding box center [364, 202] width 432 height 46
copy link "346-245-4561"
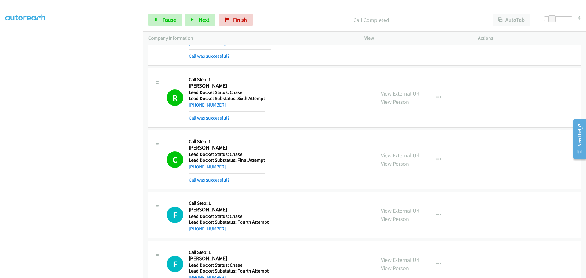
scroll to position [384, 0]
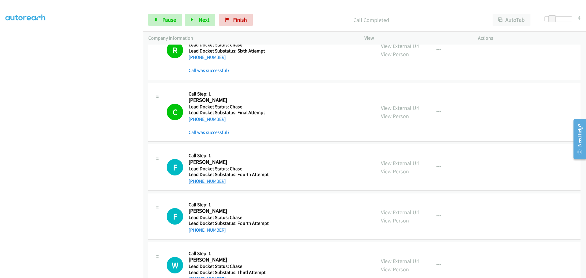
drag, startPoint x: 227, startPoint y: 184, endPoint x: 194, endPoint y: 184, distance: 32.7
click at [194, 184] on div "+1 361-389-8693" at bounding box center [229, 181] width 80 height 7
copy link "361-389-8693"
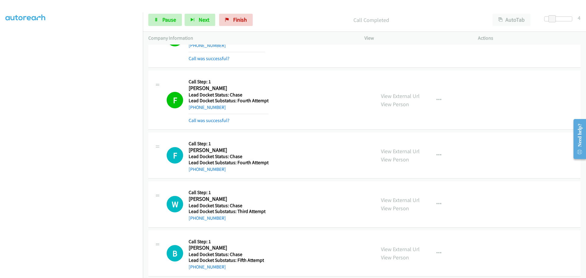
scroll to position [465, 0]
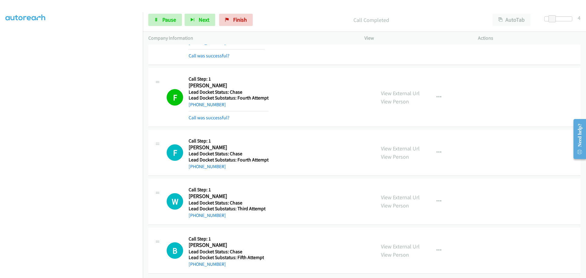
drag, startPoint x: 224, startPoint y: 163, endPoint x: 195, endPoint y: 165, distance: 29.1
click at [195, 165] on div "+1 346-607-4177" at bounding box center [229, 166] width 80 height 7
copy link "346-607-4177"
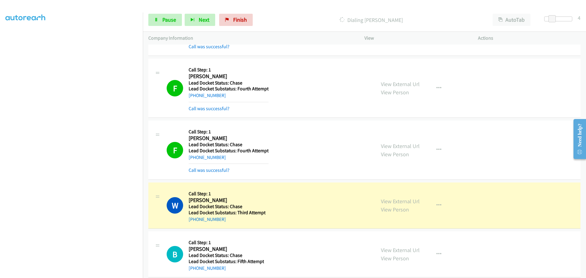
scroll to position [478, 0]
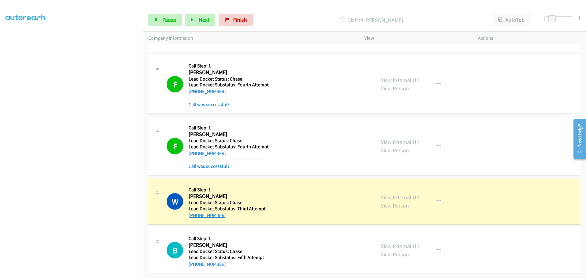
drag, startPoint x: 218, startPoint y: 211, endPoint x: 194, endPoint y: 210, distance: 23.5
click at [194, 212] on div "+1 770-547-9444" at bounding box center [227, 215] width 77 height 7
drag, startPoint x: 223, startPoint y: 264, endPoint x: 196, endPoint y: 263, distance: 27.5
click at [194, 263] on div "B Callback Scheduled Call Step: 1 Barry Dean America/Los_Angeles Lead Docket St…" at bounding box center [364, 250] width 432 height 46
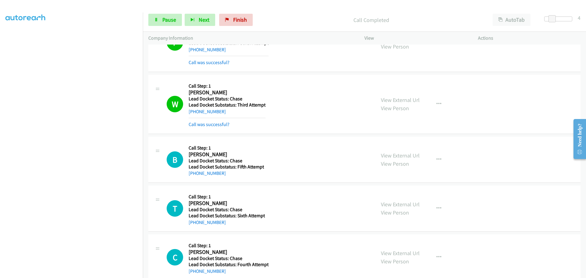
scroll to position [600, 0]
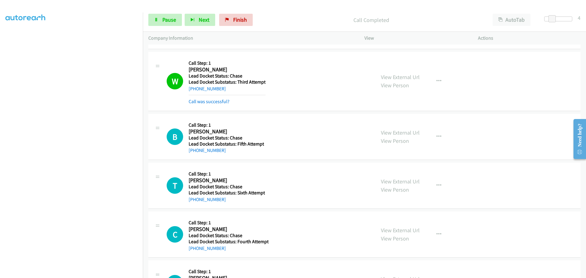
click at [223, 152] on div "+1 541-519-2217" at bounding box center [226, 150] width 75 height 7
drag, startPoint x: 223, startPoint y: 152, endPoint x: 192, endPoint y: 154, distance: 30.9
click at [192, 154] on div "+1 541-519-2217" at bounding box center [226, 150] width 75 height 7
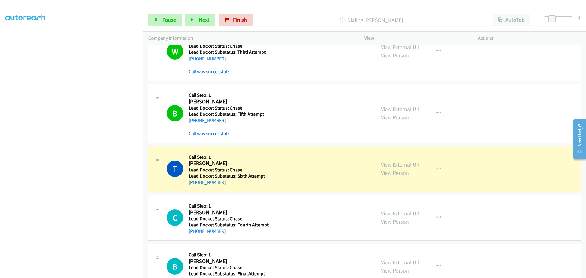
scroll to position [651, 0]
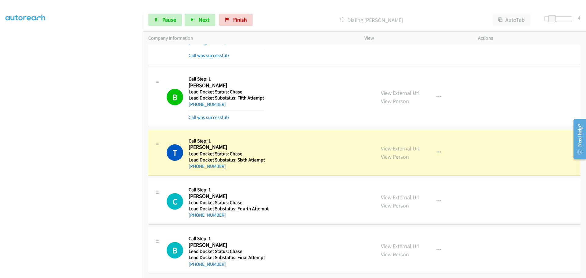
drag, startPoint x: 224, startPoint y: 163, endPoint x: 194, endPoint y: 165, distance: 29.4
click at [194, 165] on div "+1 706-825-2037" at bounding box center [227, 166] width 76 height 7
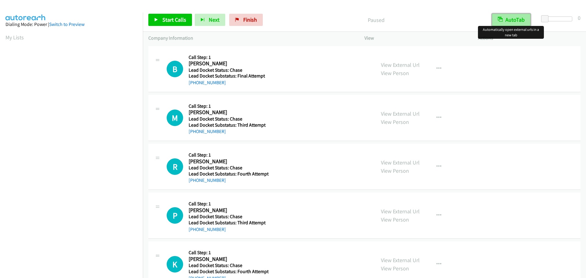
click at [520, 21] on button "AutoTab" at bounding box center [511, 20] width 38 height 12
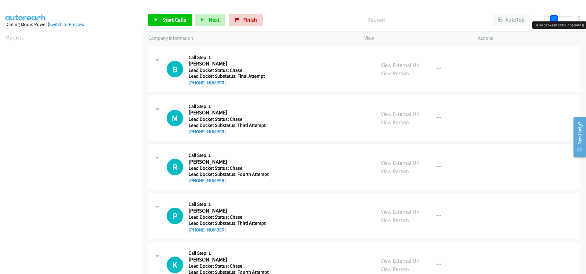
drag, startPoint x: 545, startPoint y: 17, endPoint x: 554, endPoint y: 18, distance: 9.2
click at [554, 18] on span at bounding box center [553, 18] width 7 height 7
click at [550, 17] on span at bounding box center [552, 18] width 7 height 7
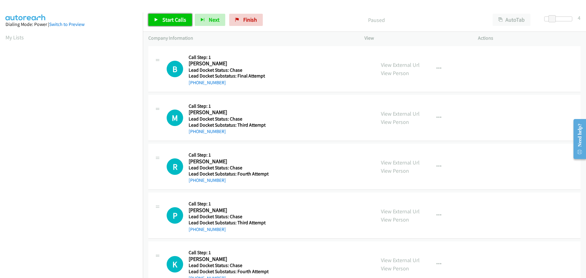
click at [176, 18] on span "Start Calls" at bounding box center [174, 19] width 24 height 7
drag, startPoint x: 228, startPoint y: 85, endPoint x: 195, endPoint y: 85, distance: 33.0
click at [195, 85] on div "+1 346-552-0191" at bounding box center [228, 82] width 78 height 7
copy link "346-552-0191"
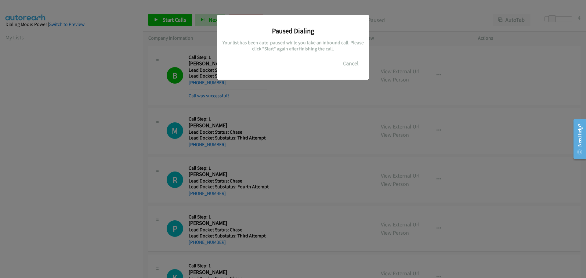
scroll to position [64, 0]
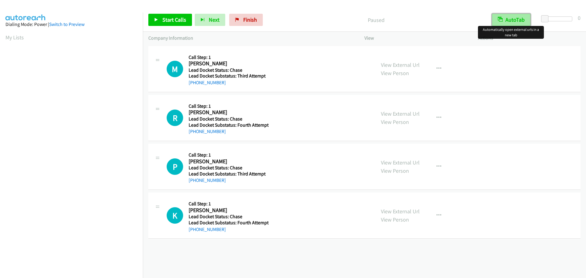
click at [506, 22] on button "AutoTab" at bounding box center [511, 20] width 38 height 12
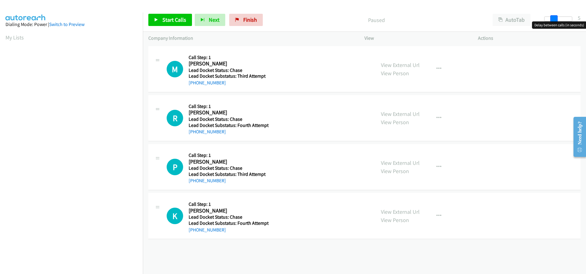
drag, startPoint x: 544, startPoint y: 20, endPoint x: 550, endPoint y: 20, distance: 6.4
click at [550, 20] on span at bounding box center [553, 18] width 7 height 7
click at [548, 20] on div at bounding box center [558, 18] width 28 height 5
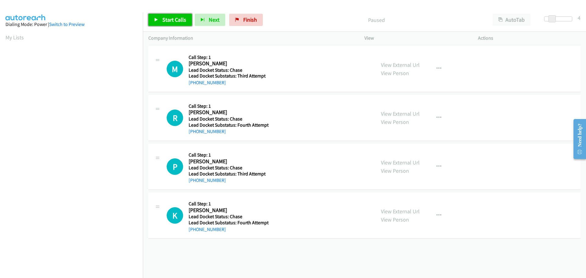
click at [183, 20] on span "Start Calls" at bounding box center [174, 19] width 24 height 7
drag, startPoint x: 231, startPoint y: 88, endPoint x: 195, endPoint y: 85, distance: 36.8
click at [195, 85] on div "M Callback Scheduled Call Step: 1 Marlin Gindlesperger America/Chicago Lead Doc…" at bounding box center [364, 69] width 432 height 46
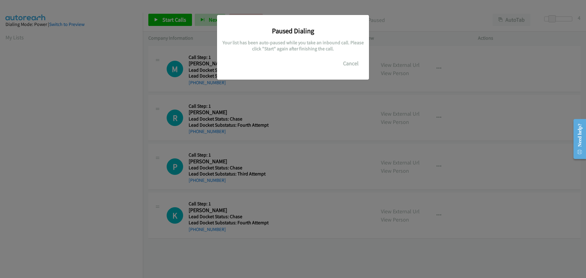
scroll to position [64, 0]
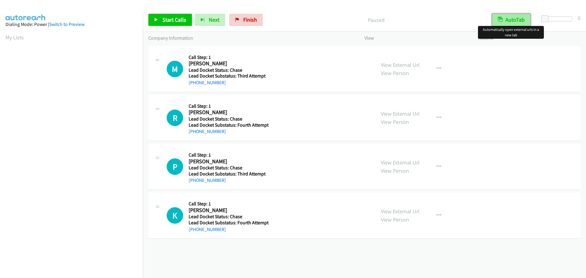
click at [517, 16] on button "AutoTab" at bounding box center [511, 20] width 38 height 12
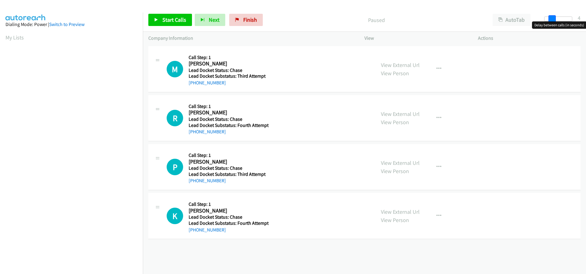
drag, startPoint x: 546, startPoint y: 18, endPoint x: 553, endPoint y: 20, distance: 7.3
click at [553, 20] on span at bounding box center [552, 18] width 7 height 7
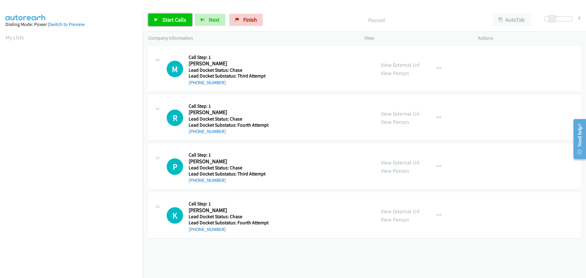
click at [176, 21] on span "Start Calls" at bounding box center [174, 19] width 24 height 7
drag, startPoint x: 228, startPoint y: 83, endPoint x: 195, endPoint y: 82, distance: 32.4
click at [195, 82] on div "[PHONE_NUMBER]" at bounding box center [228, 82] width 78 height 7
copy link "[PHONE_NUMBER]"
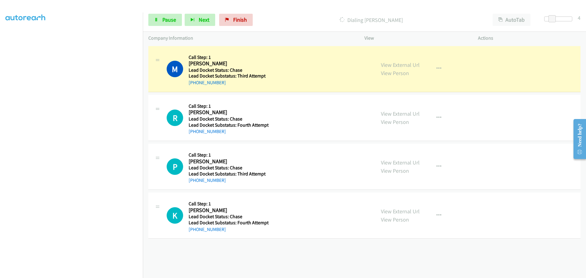
scroll to position [64, 0]
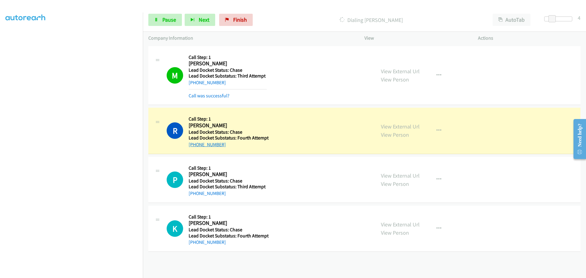
drag, startPoint x: 224, startPoint y: 146, endPoint x: 194, endPoint y: 147, distance: 29.6
click at [194, 147] on div "[PHONE_NUMBER]" at bounding box center [229, 144] width 80 height 7
copy link "[PHONE_NUMBER]"
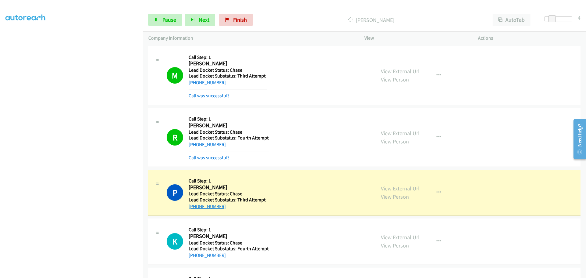
drag, startPoint x: 224, startPoint y: 209, endPoint x: 194, endPoint y: 208, distance: 29.9
click at [194, 208] on div "+1 402-376-5139" at bounding box center [228, 206] width 78 height 7
copy link "402-376-5139"
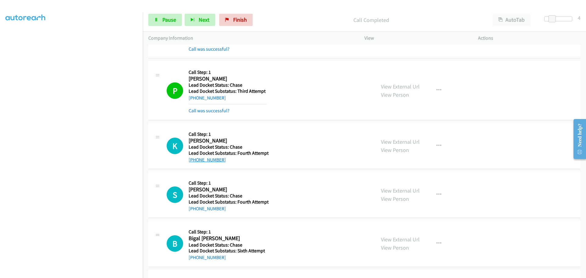
scroll to position [122, 0]
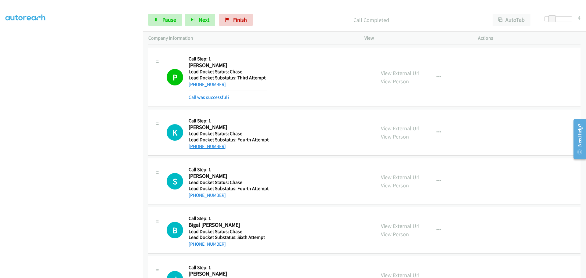
drag, startPoint x: 223, startPoint y: 146, endPoint x: 195, endPoint y: 145, distance: 28.1
click at [195, 145] on div "[PHONE_NUMBER]" at bounding box center [229, 146] width 80 height 7
copy link "929-255-5834"
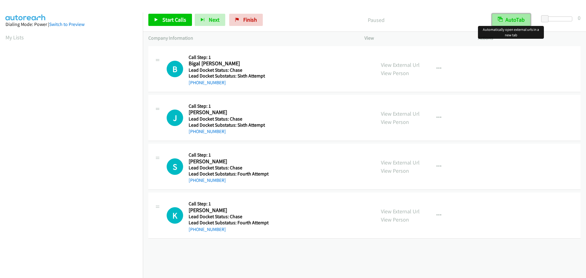
click at [510, 21] on button "AutoTab" at bounding box center [511, 20] width 38 height 12
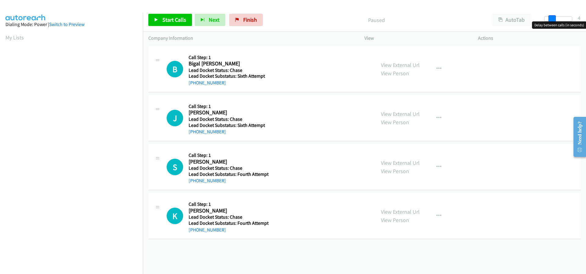
drag, startPoint x: 545, startPoint y: 19, endPoint x: 552, endPoint y: 20, distance: 7.3
click at [552, 20] on span at bounding box center [552, 18] width 7 height 7
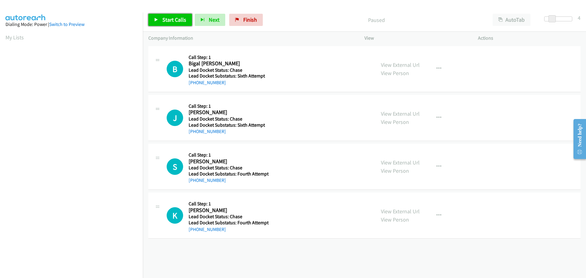
click at [176, 21] on span "Start Calls" at bounding box center [174, 19] width 24 height 7
drag, startPoint x: 221, startPoint y: 83, endPoint x: 194, endPoint y: 86, distance: 26.7
click at [194, 86] on div "[PHONE_NUMBER]" at bounding box center [228, 82] width 78 height 7
copy link "[PHONE_NUMBER]"
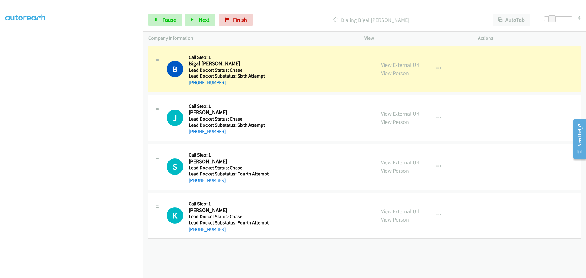
scroll to position [64, 0]
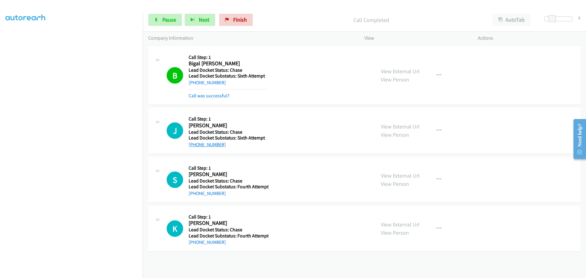
drag, startPoint x: 221, startPoint y: 135, endPoint x: 194, endPoint y: 143, distance: 27.8
click at [194, 143] on div "J Callback Scheduled Call Step: 1 [PERSON_NAME] America/Los_Angeles Lead Docket…" at bounding box center [364, 131] width 432 height 46
copy link "[PHONE_NUMBER]"
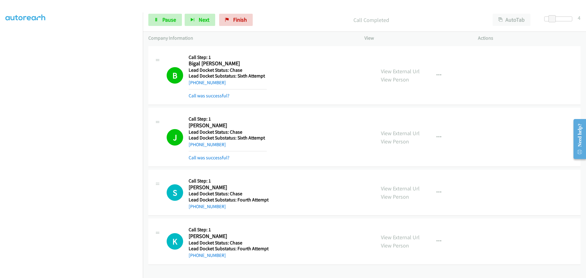
drag, startPoint x: 222, startPoint y: 194, endPoint x: 198, endPoint y: 198, distance: 24.0
click at [197, 197] on div "Callback Scheduled Call Step: 1 [PERSON_NAME] [GEOGRAPHIC_DATA]/[GEOGRAPHIC_DAT…" at bounding box center [229, 192] width 80 height 35
click at [233, 210] on div "[PHONE_NUMBER]" at bounding box center [229, 206] width 80 height 7
drag, startPoint x: 226, startPoint y: 208, endPoint x: 196, endPoint y: 205, distance: 30.0
click at [194, 205] on div "[PHONE_NUMBER]" at bounding box center [229, 206] width 80 height 7
